Goal: Find contact information: Find contact information

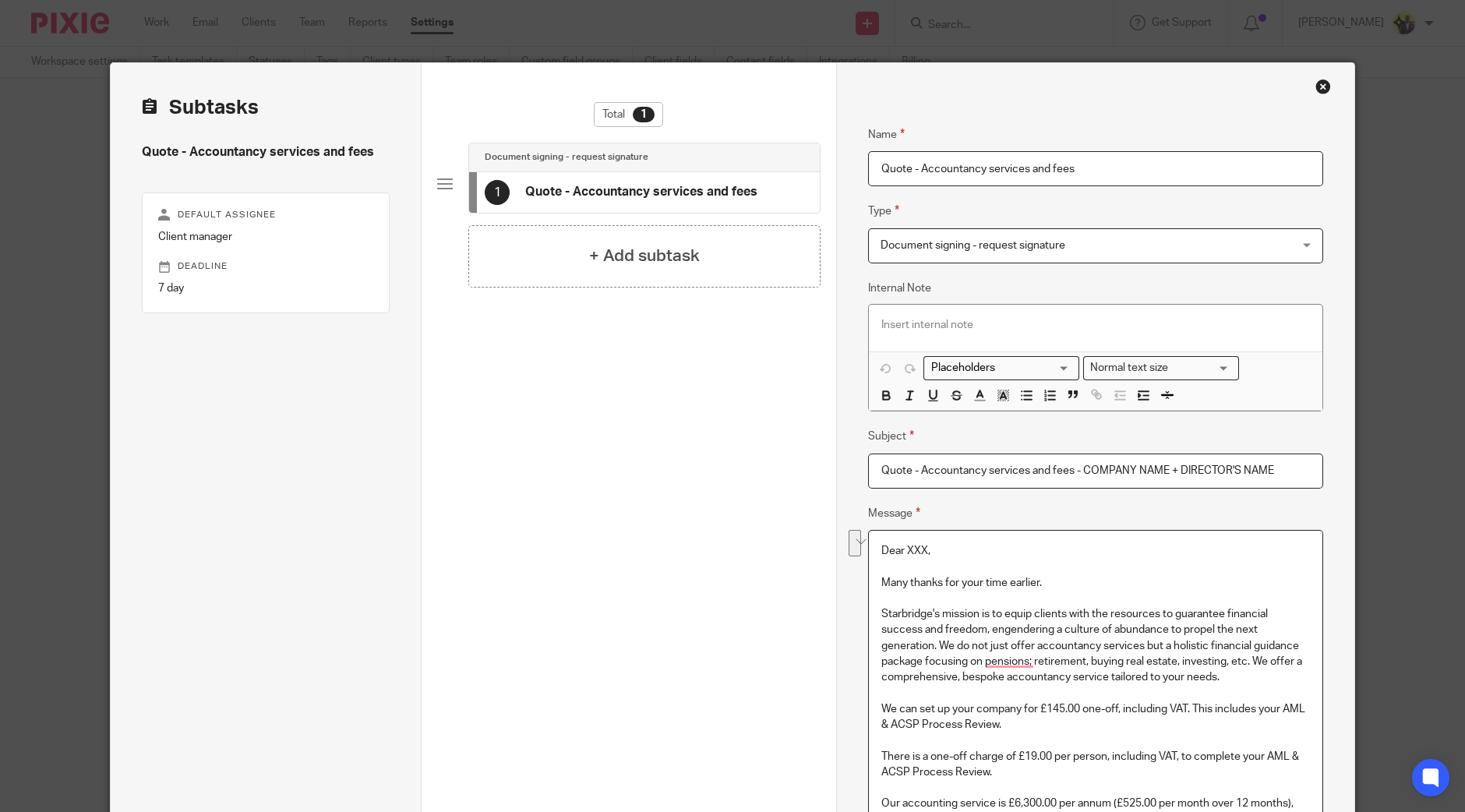
click at [1320, 88] on div "Close this dialog window" at bounding box center [1323, 86] width 16 height 16
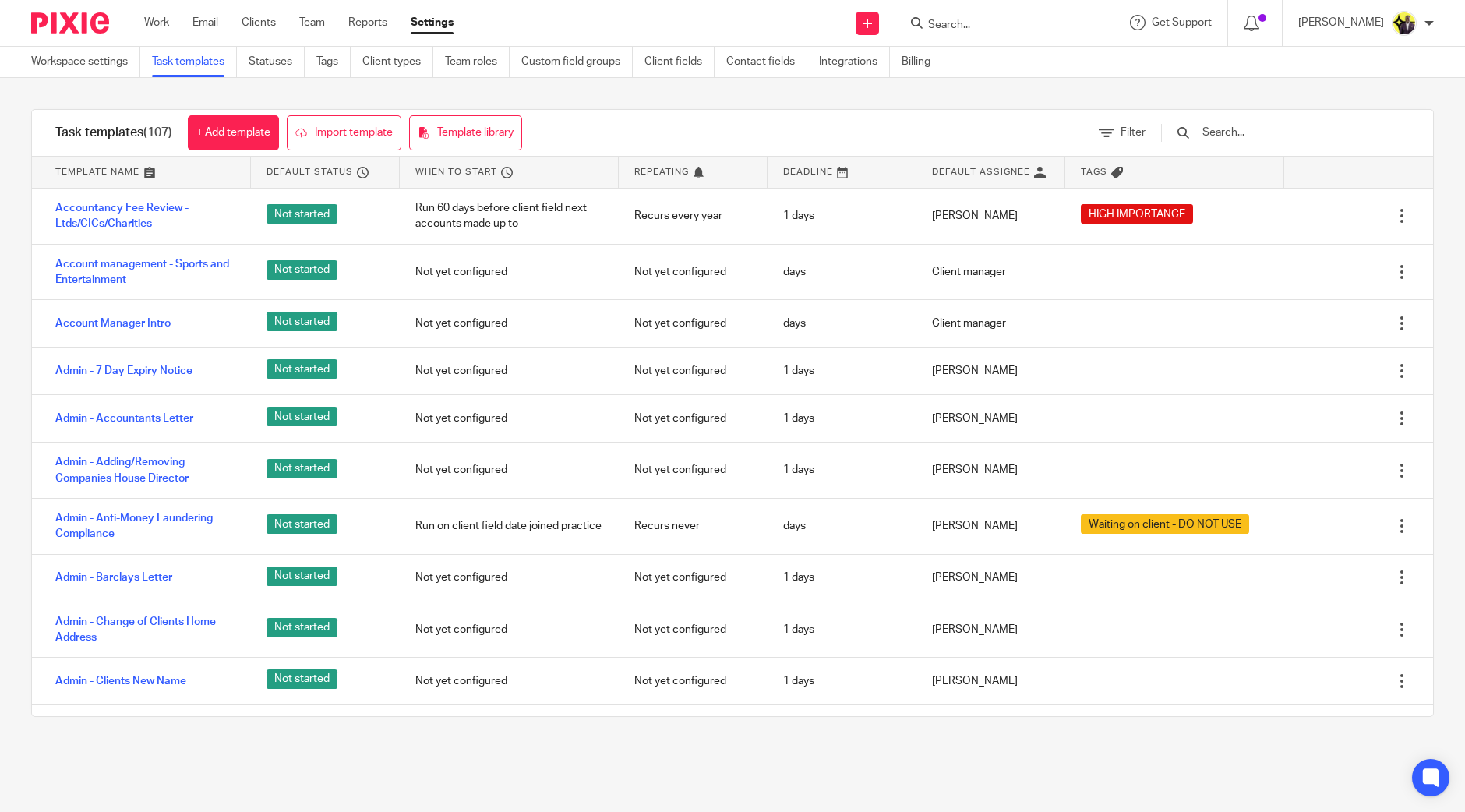
click at [1299, 130] on input "text" at bounding box center [1291, 132] width 181 height 17
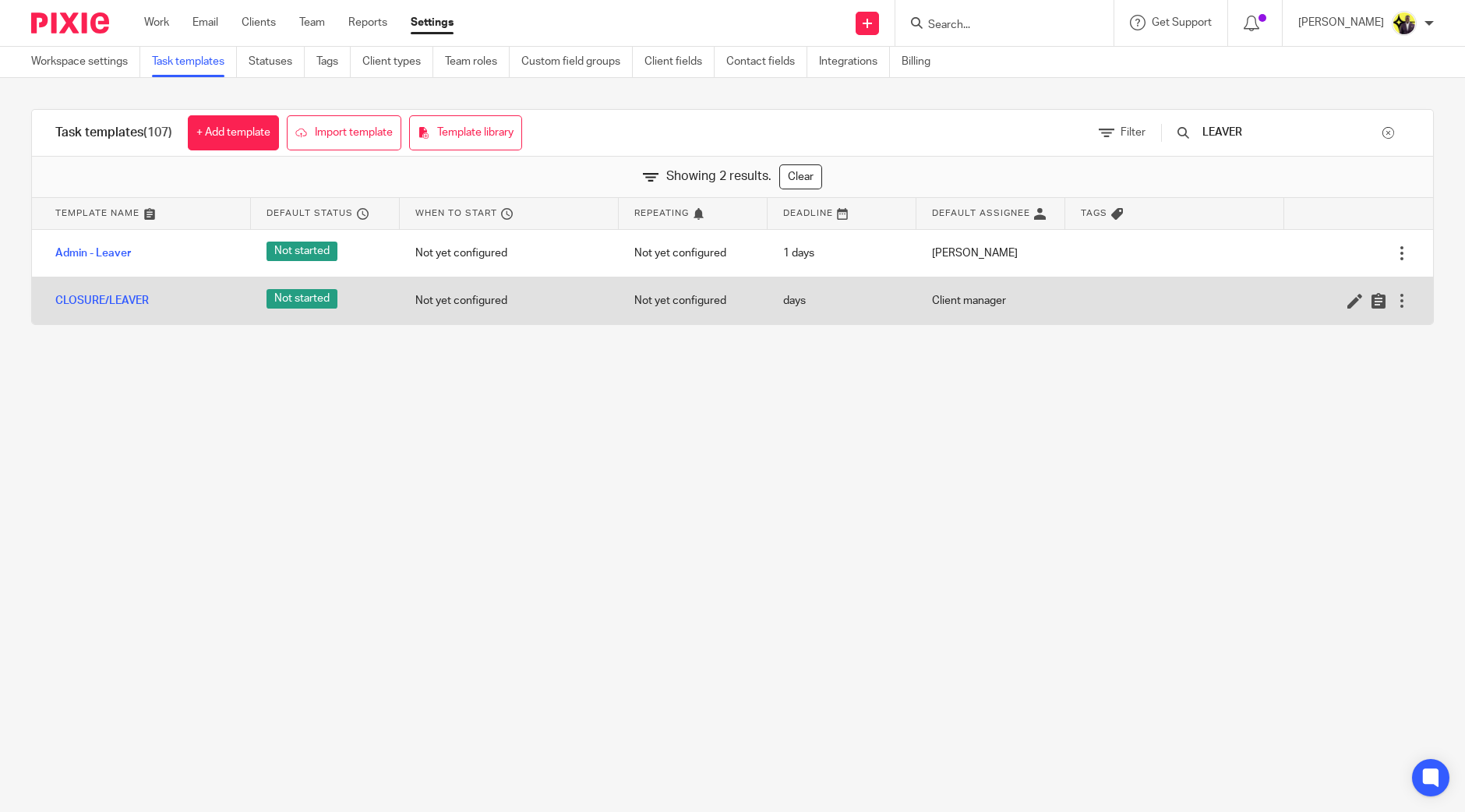
type input "LEAVER"
click at [1332, 301] on div at bounding box center [1350, 300] width 117 height 16
click at [1348, 302] on icon at bounding box center [1355, 300] width 16 height 16
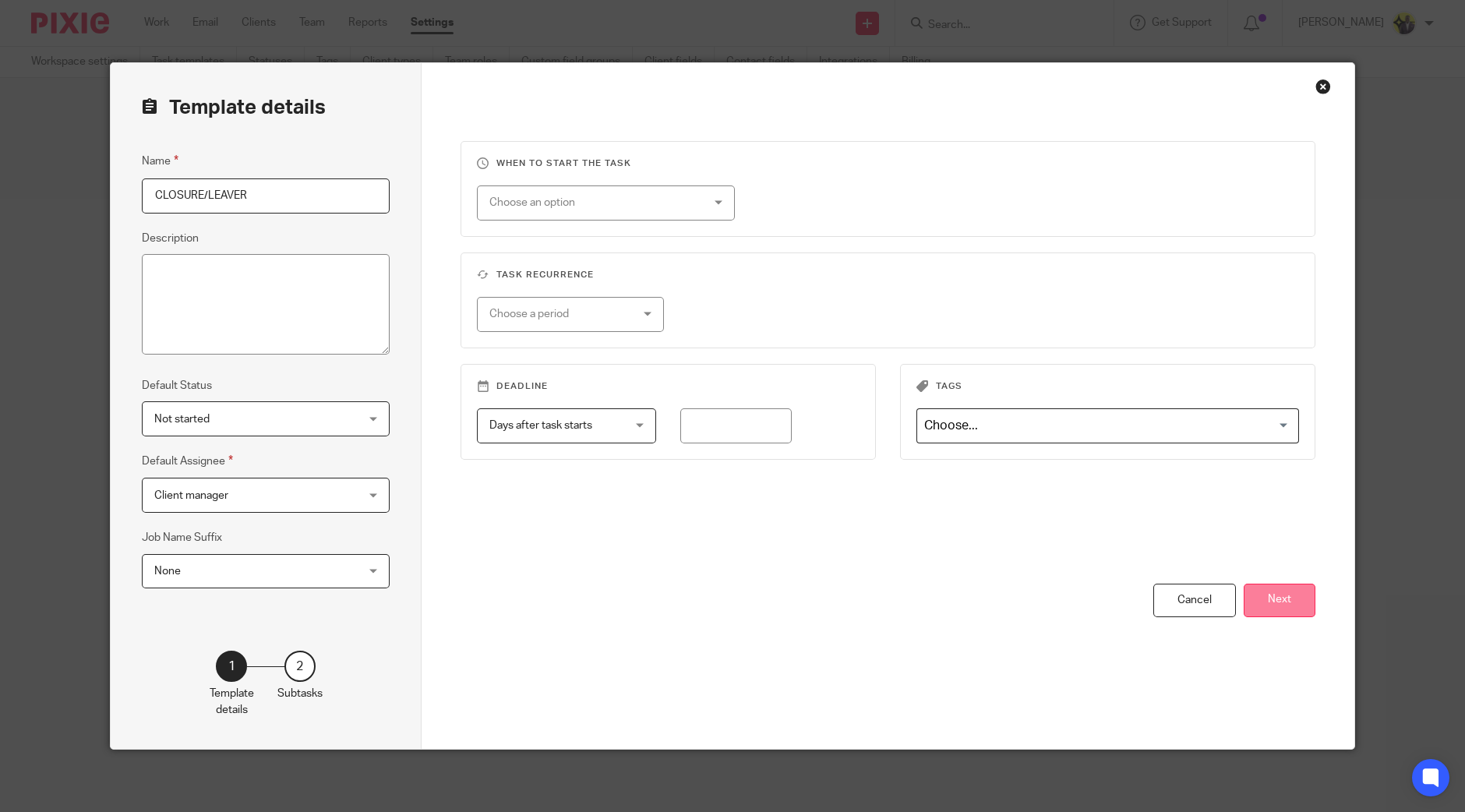
click at [1280, 599] on button "Next" at bounding box center [1279, 600] width 71 height 34
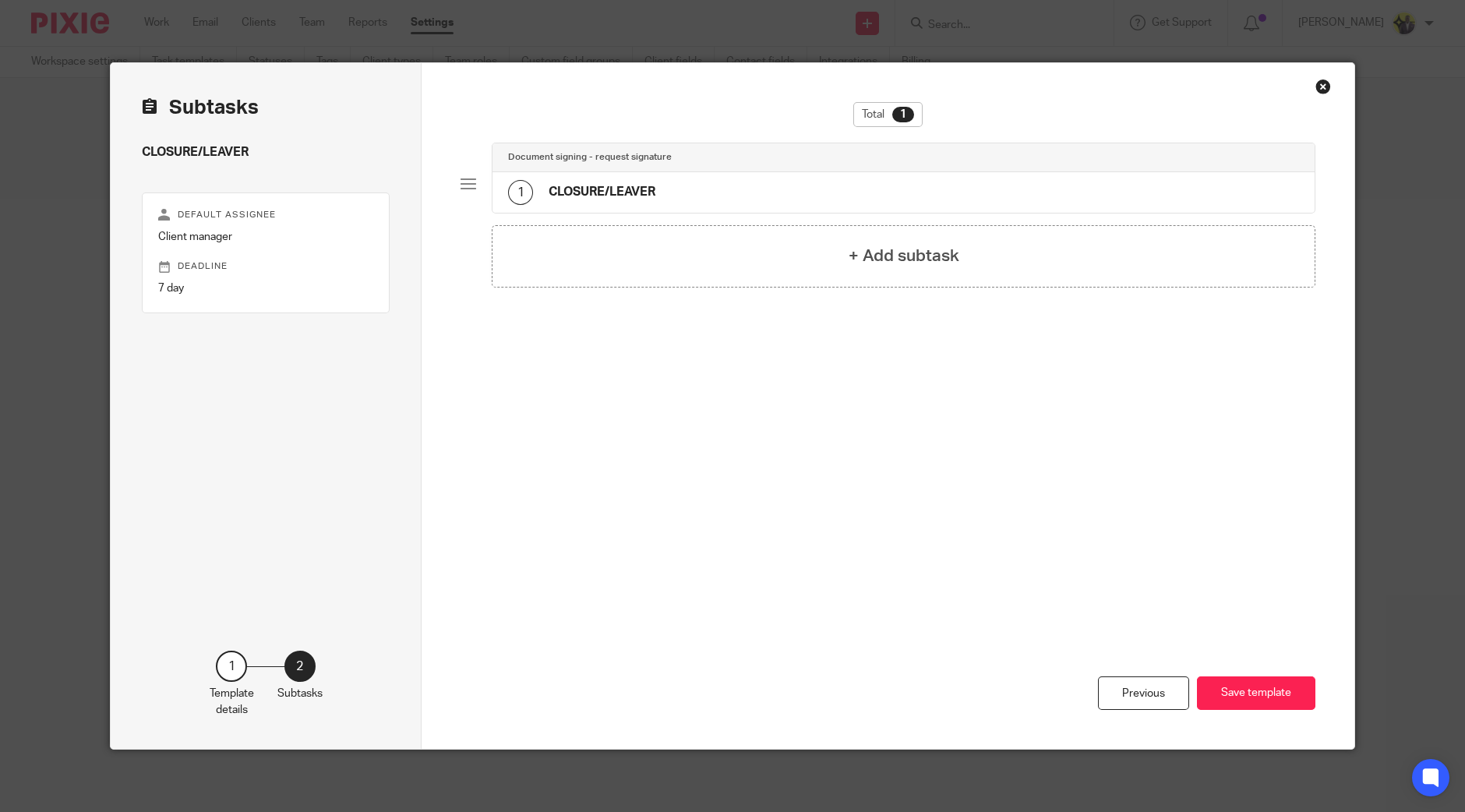
click at [782, 177] on div "1 CLOSURE/LEAVER" at bounding box center [904, 192] width 822 height 40
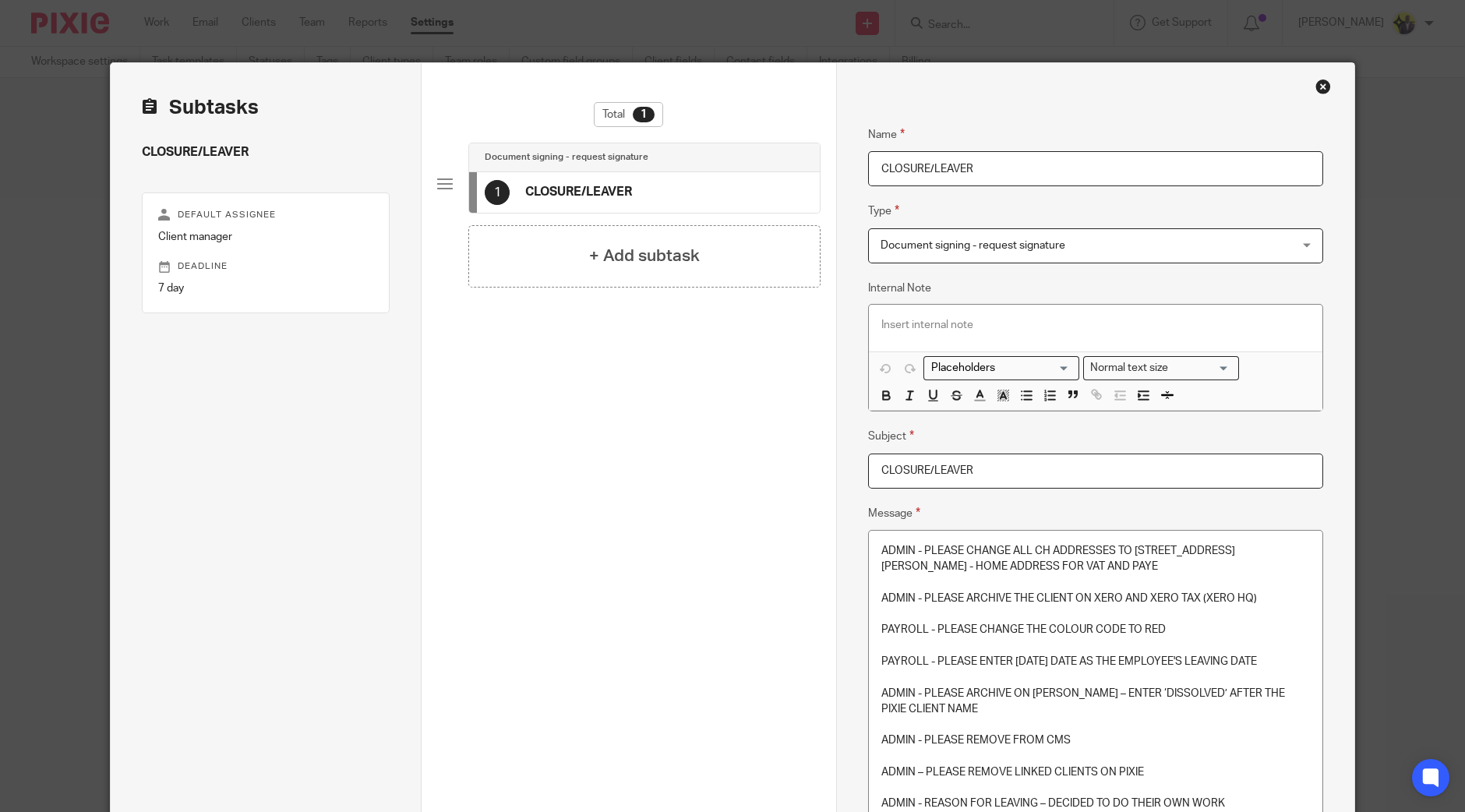
click at [1036, 616] on p at bounding box center [1096, 614] width 429 height 16
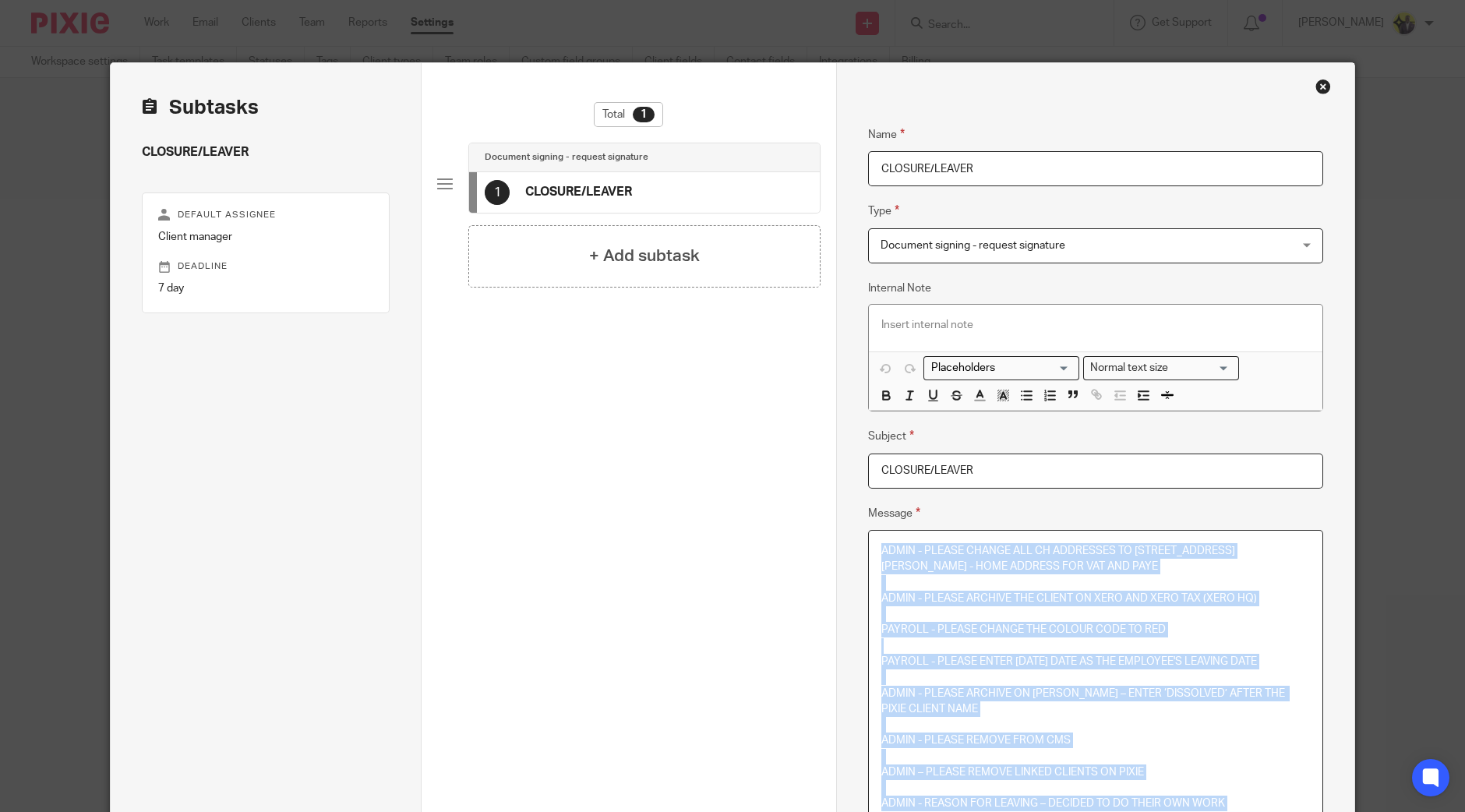
scroll to position [156, 0]
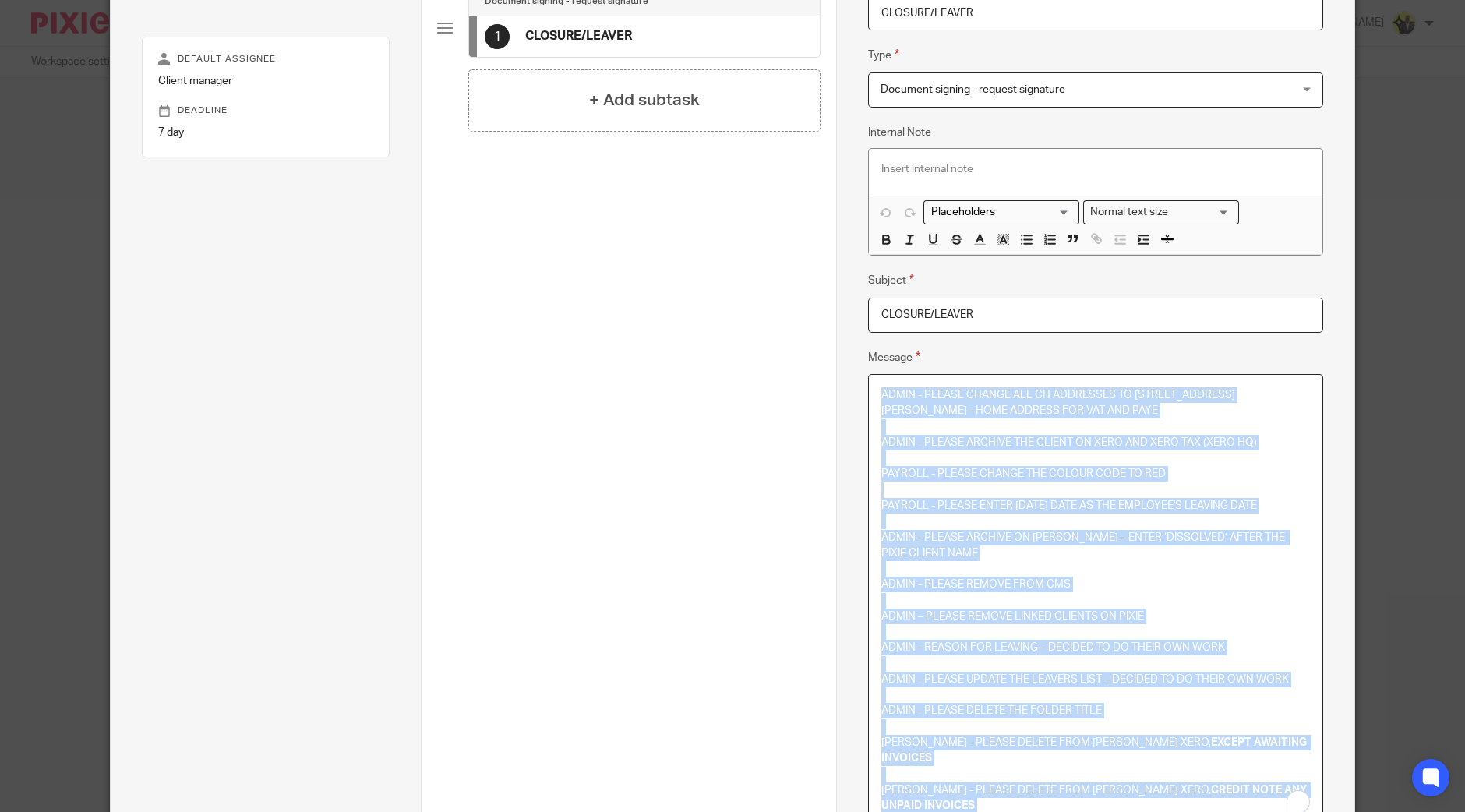
copy div "ADMIN - PLEASE CHANGE ALL CH ADDRESSES TO [STREET_ADDRESS][PERSON_NAME] - HOME …"
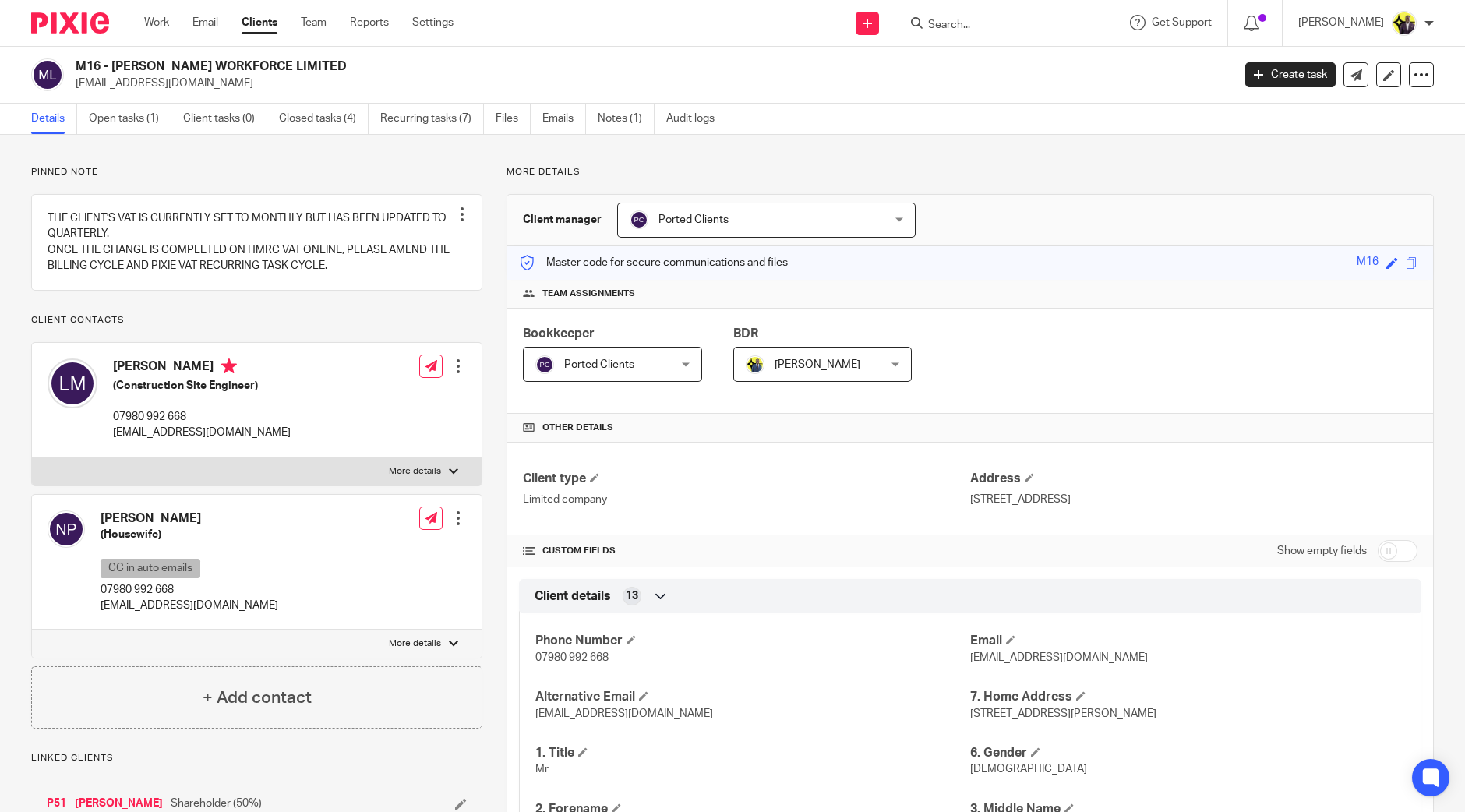
click at [1021, 33] on div at bounding box center [1005, 23] width 218 height 46
click at [1017, 25] on input "Search" at bounding box center [997, 25] width 140 height 14
type input "SHAVAN"
click at [1033, 57] on link at bounding box center [1070, 67] width 294 height 36
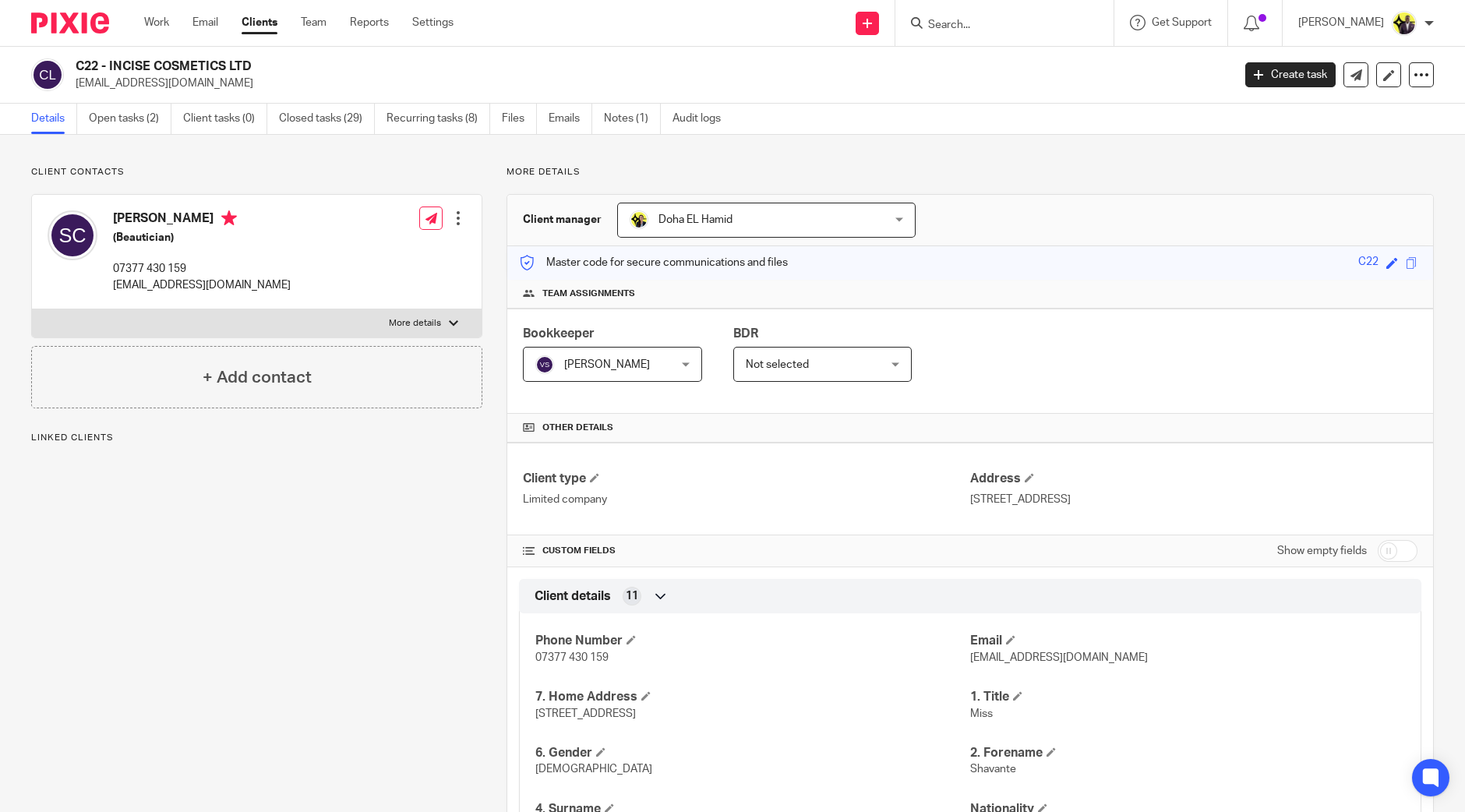
click at [77, 71] on h2 "C22 - INCISE COSMETICS LTD" at bounding box center [534, 66] width 917 height 16
drag, startPoint x: 241, startPoint y: 84, endPoint x: 73, endPoint y: 86, distance: 168.0
click at [73, 86] on div "C22 - INCISE COSMETICS LTD [EMAIL_ADDRESS][DOMAIN_NAME]" at bounding box center [627, 75] width 1191 height 33
copy p "[EMAIL_ADDRESS][DOMAIN_NAME]"
